Goal: Task Accomplishment & Management: Use online tool/utility

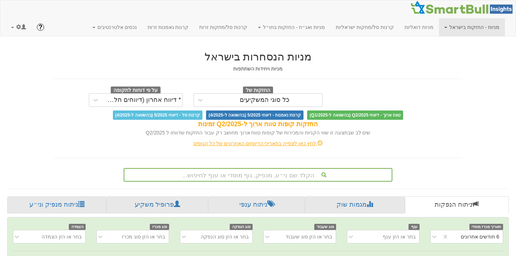
scroll to position [0, 1466]
click at [14, 23] on link at bounding box center [19, 27] width 26 height 18
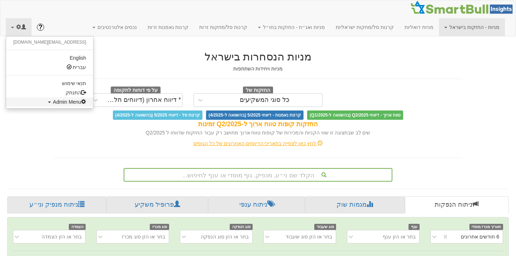
click at [53, 101] on span "Admin Menu" at bounding box center [69, 102] width 33 height 6
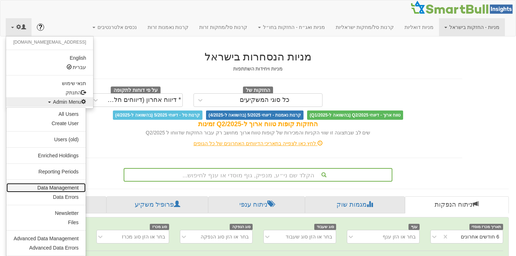
click at [60, 189] on link "Data Management" at bounding box center [45, 187] width 79 height 9
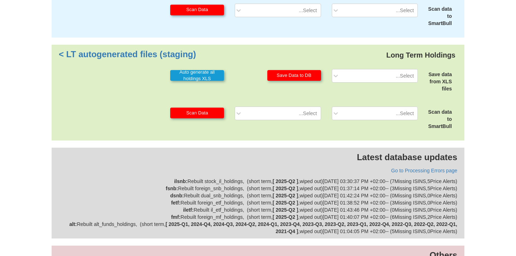
scroll to position [280, 0]
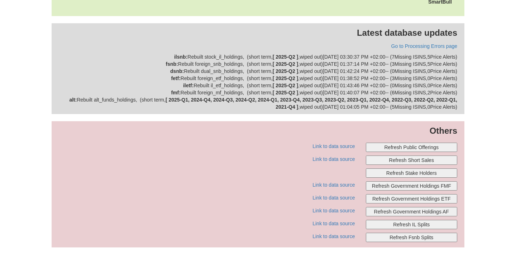
click at [403, 147] on button "Refresh Public Offerings" at bounding box center [412, 147] width 92 height 9
